Goal: Task Accomplishment & Management: Manage account settings

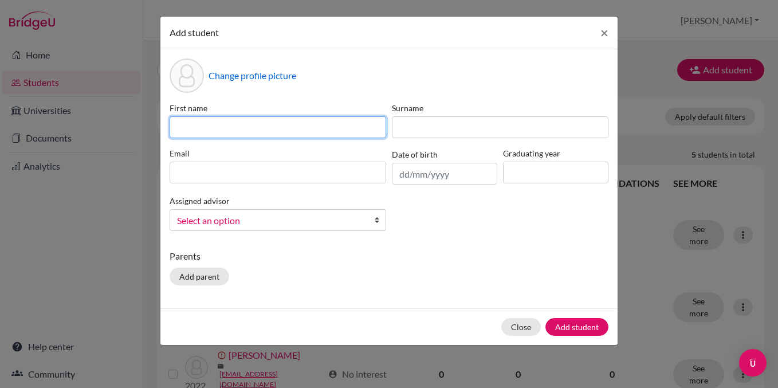
click at [309, 126] on input at bounding box center [278, 127] width 217 height 22
type input "[PERSON_NAME]"
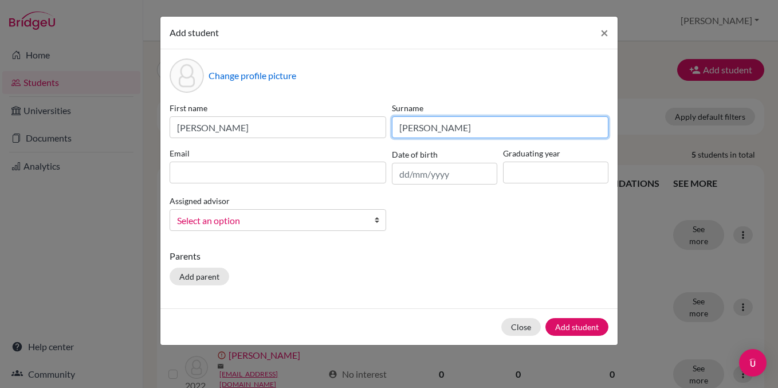
type input "[PERSON_NAME]"
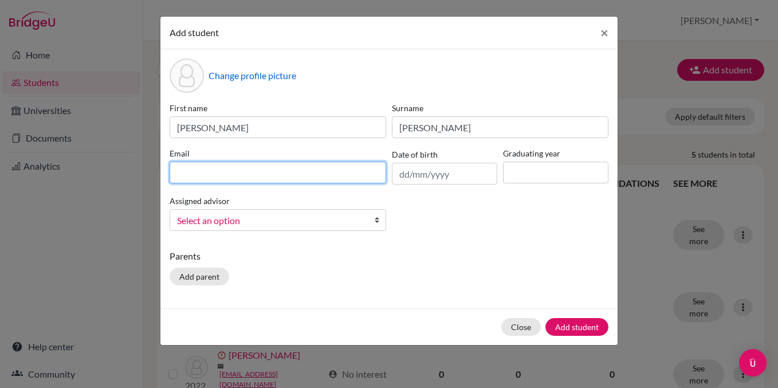
click at [340, 173] on input at bounding box center [278, 173] width 217 height 22
paste input "[PERSON_NAME][EMAIL_ADDRESS][DOMAIN_NAME]"
type input "[PERSON_NAME][EMAIL_ADDRESS][DOMAIN_NAME]"
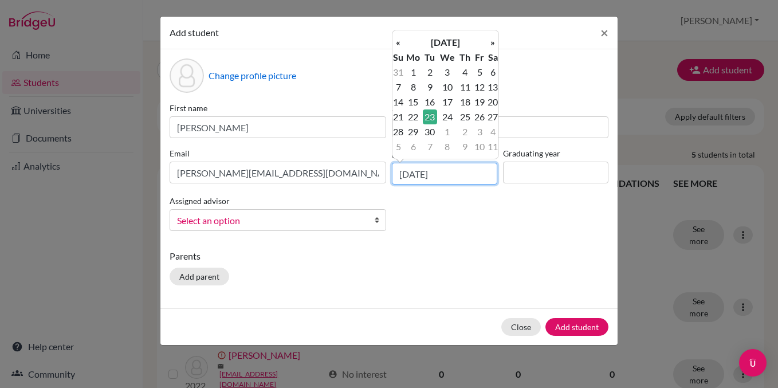
type input "[DATE]"
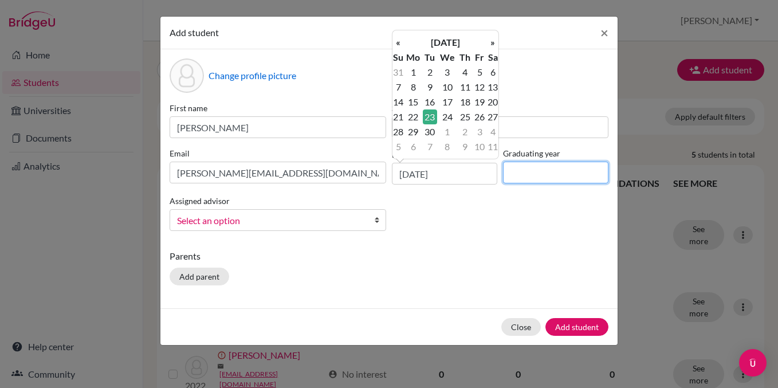
click at [546, 173] on input at bounding box center [555, 173] width 105 height 22
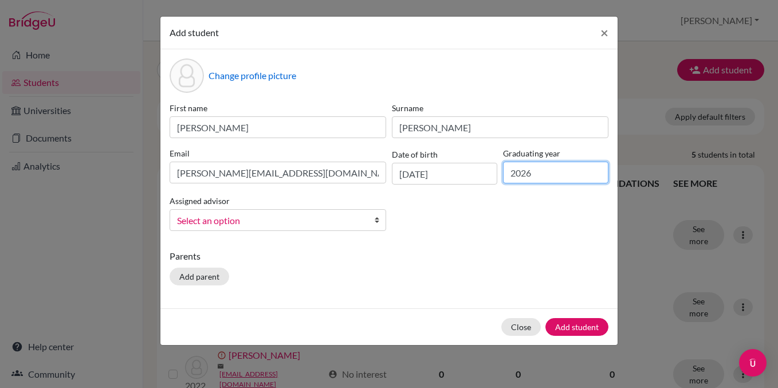
type input "2026"
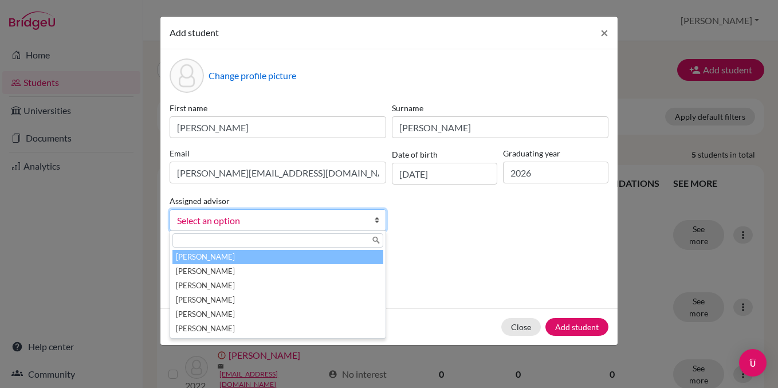
click at [349, 217] on span "Select an option" at bounding box center [270, 220] width 187 height 15
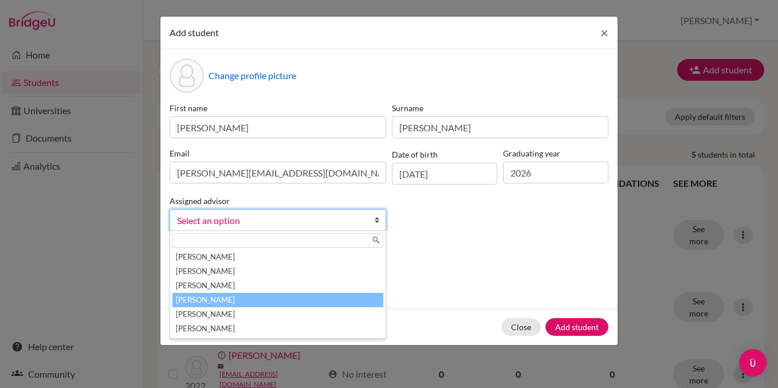
click at [308, 303] on li "[PERSON_NAME]" at bounding box center [278, 300] width 211 height 14
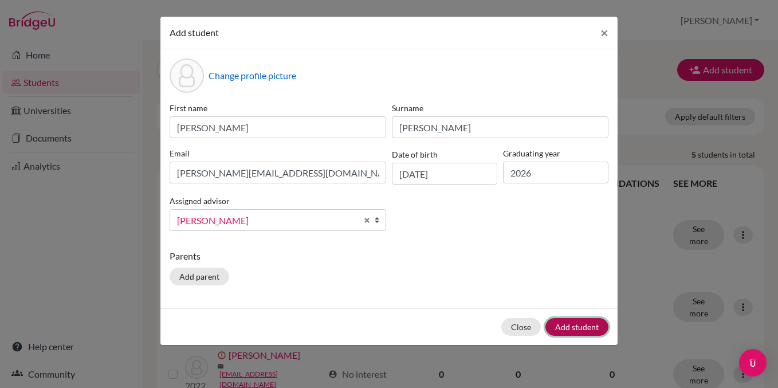
click at [579, 327] on button "Add student" at bounding box center [577, 327] width 63 height 18
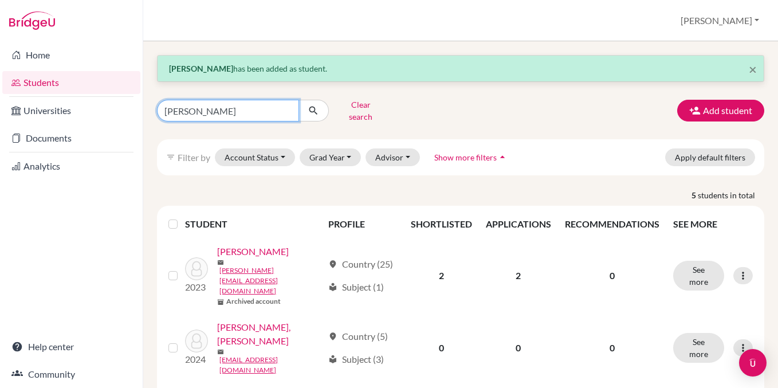
click at [275, 105] on input "[PERSON_NAME]" at bounding box center [228, 111] width 142 height 22
type input "[PERSON_NAME]"
click button "submit" at bounding box center [314, 111] width 30 height 22
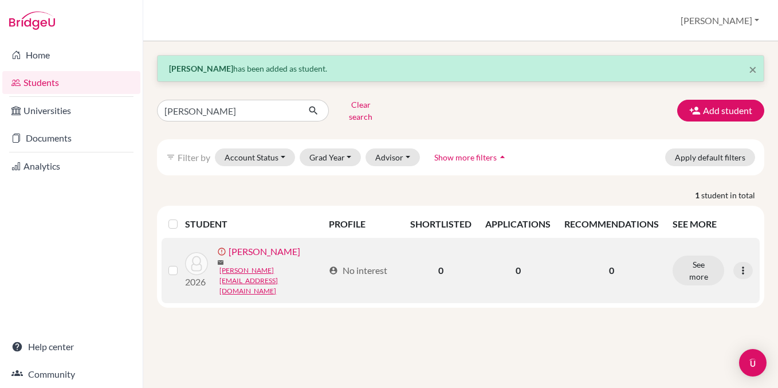
click at [182, 264] on label at bounding box center [182, 264] width 0 height 0
click at [0, 0] on input "checkbox" at bounding box center [0, 0] width 0 height 0
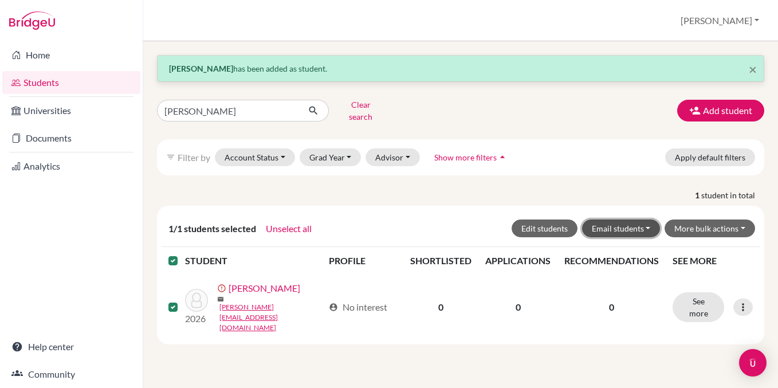
click at [625, 224] on button "Email students" at bounding box center [621, 229] width 79 height 18
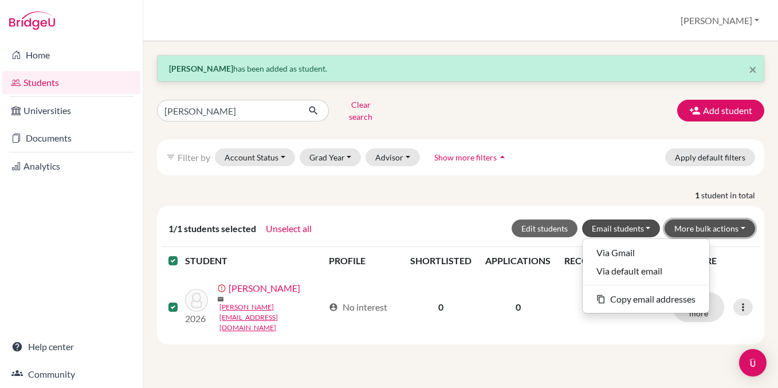
click at [727, 222] on button "More bulk actions" at bounding box center [710, 229] width 91 height 18
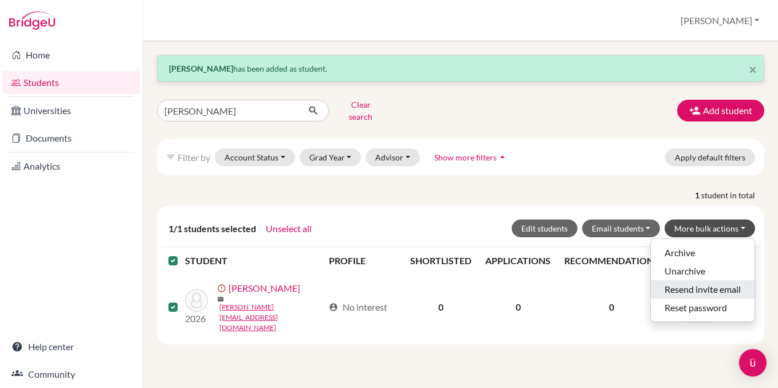
click at [707, 280] on button "Resend invite email" at bounding box center [703, 289] width 104 height 18
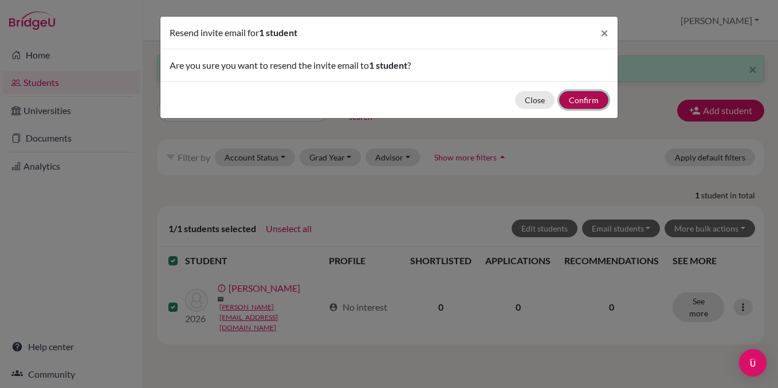
click at [580, 99] on button "Confirm" at bounding box center [583, 100] width 49 height 18
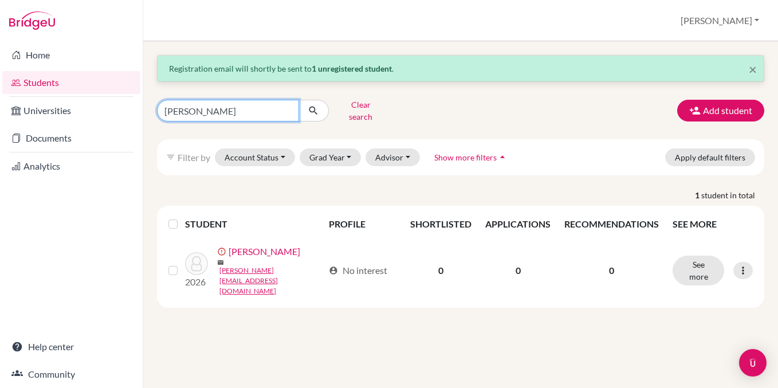
click at [250, 105] on input "[PERSON_NAME]" at bounding box center [228, 111] width 142 height 22
type input "uzbek"
click button "submit" at bounding box center [314, 111] width 30 height 22
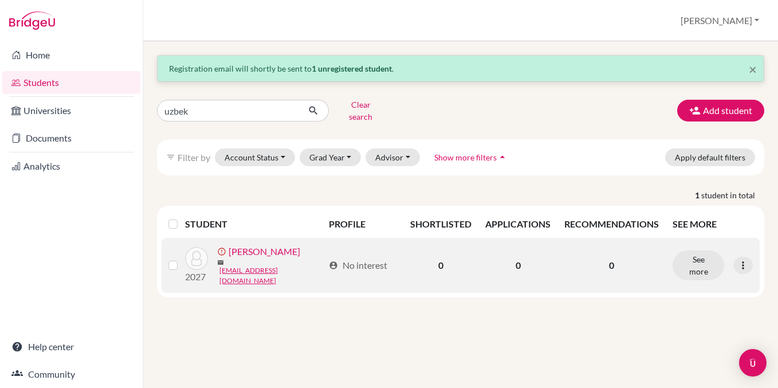
click at [182, 259] on label at bounding box center [182, 259] width 0 height 0
click at [0, 0] on input "checkbox" at bounding box center [0, 0] width 0 height 0
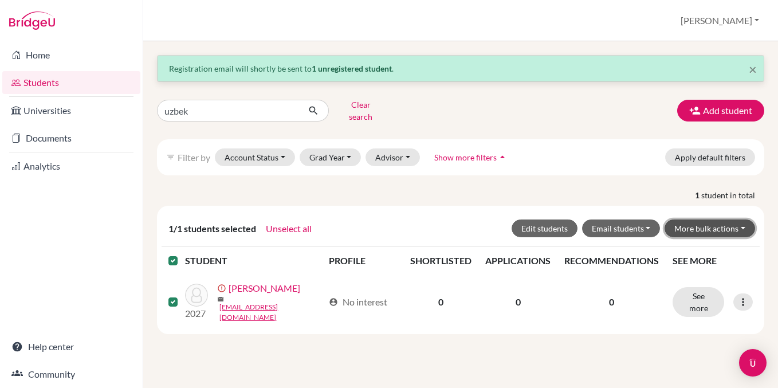
click at [741, 224] on button "More bulk actions" at bounding box center [710, 229] width 91 height 18
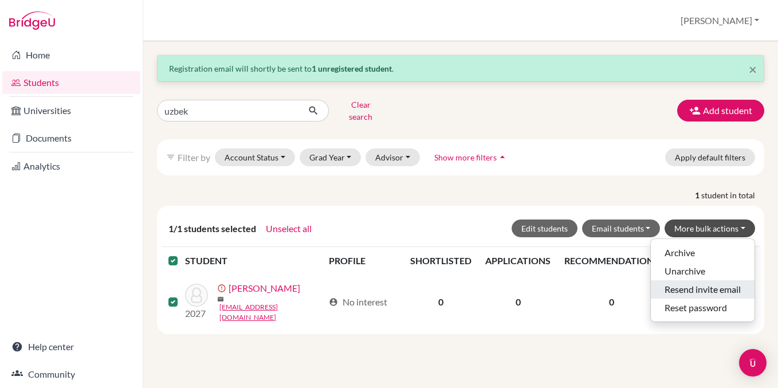
click at [696, 284] on button "Resend invite email" at bounding box center [703, 289] width 104 height 18
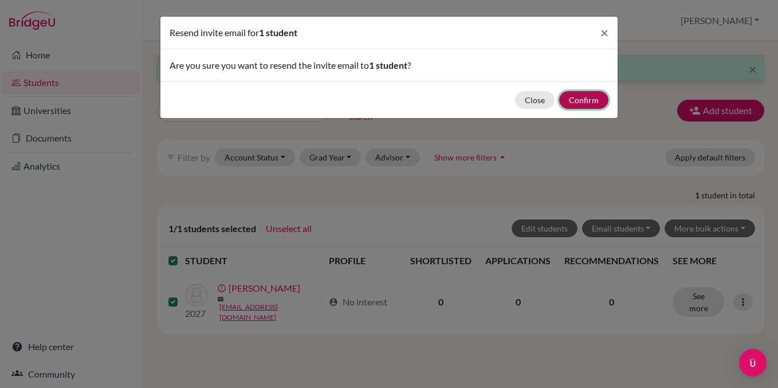
click at [575, 104] on button "Confirm" at bounding box center [583, 100] width 49 height 18
